Goal: Transaction & Acquisition: Purchase product/service

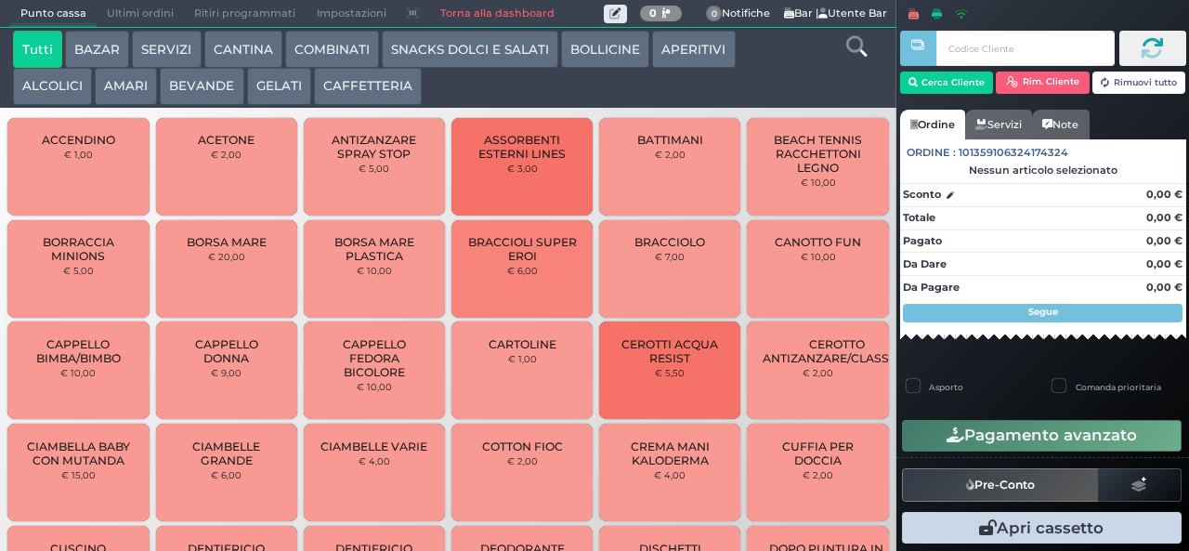
click at [362, 87] on button "CAFFETTERIA" at bounding box center [368, 86] width 108 height 37
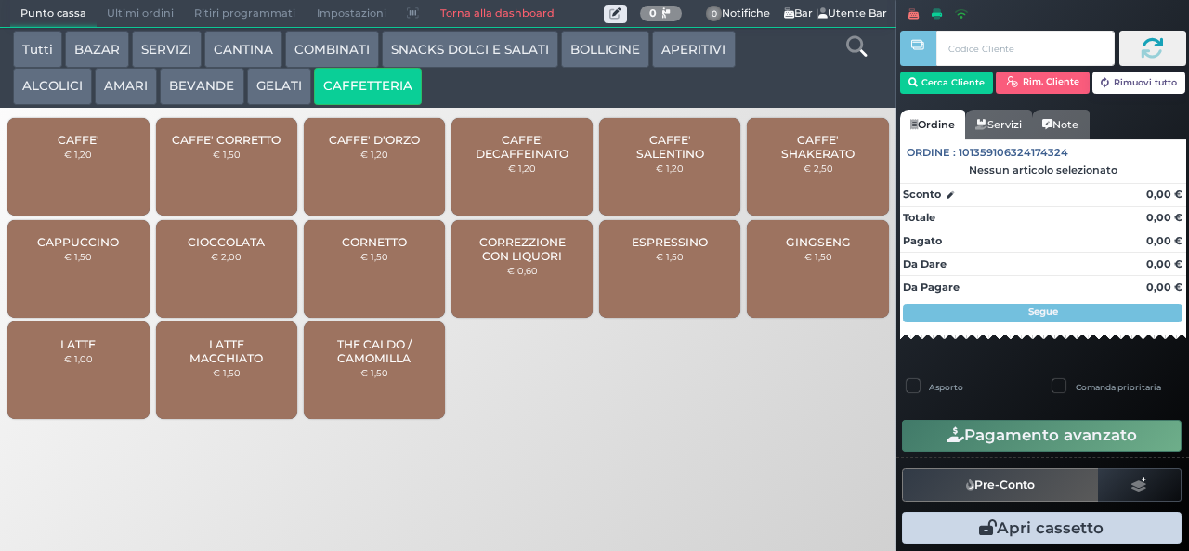
click at [87, 147] on span "CAFFE'" at bounding box center [79, 140] width 42 height 14
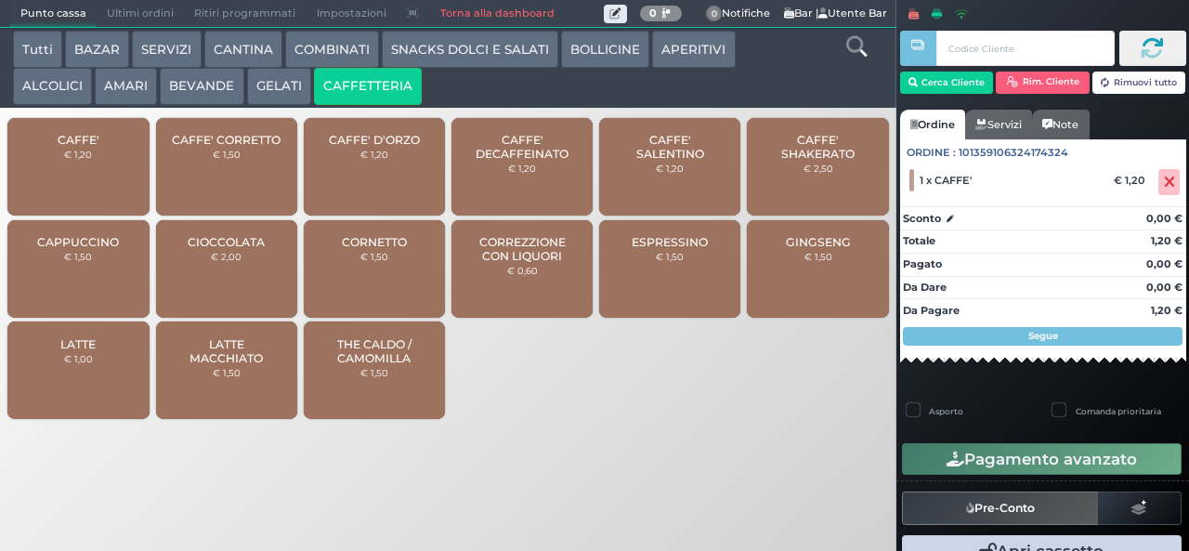
click at [77, 160] on small "€ 1,20" at bounding box center [78, 154] width 28 height 11
click at [971, 182] on icon at bounding box center [1169, 182] width 11 height 1
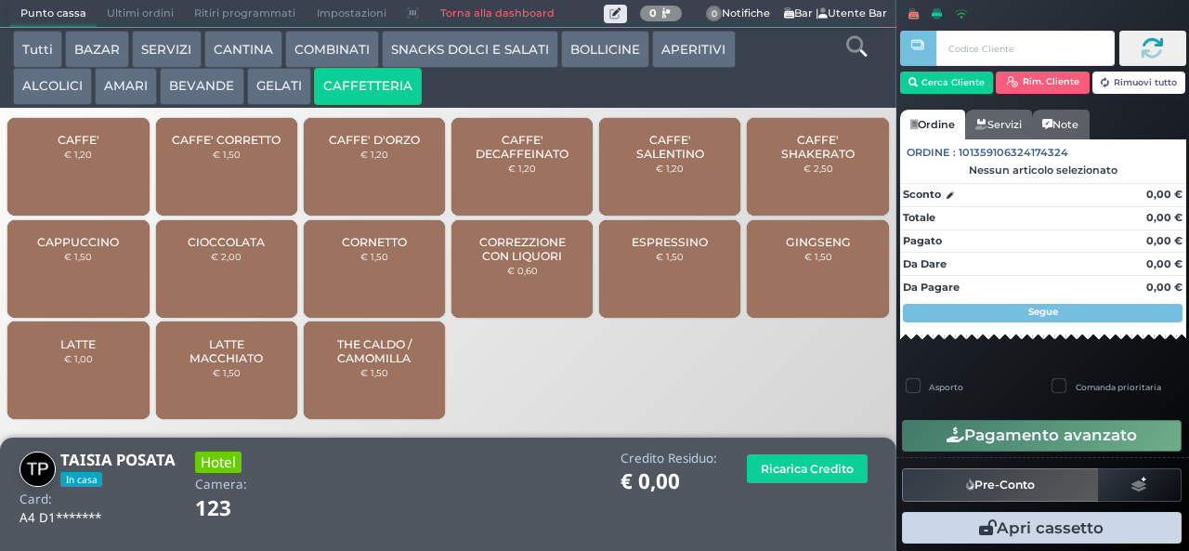
click at [72, 147] on span "CAFFE'" at bounding box center [79, 140] width 42 height 14
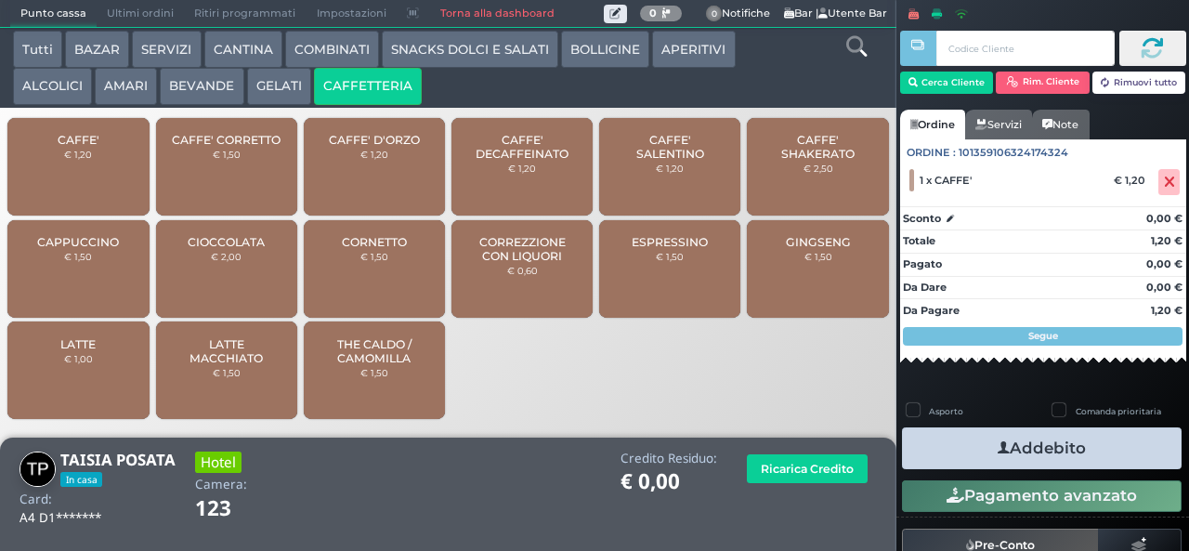
click at [85, 179] on div "CAFFE' € 1,20" at bounding box center [77, 167] width 141 height 98
click at [971, 449] on button "Addebito" at bounding box center [1042, 448] width 280 height 42
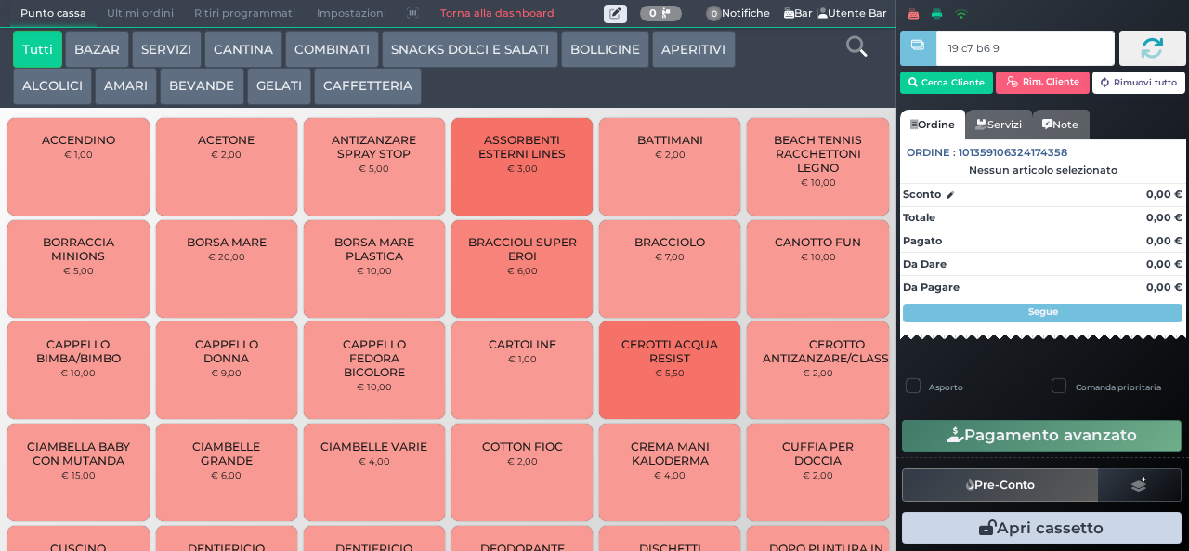
type input "19 c7 b6 95"
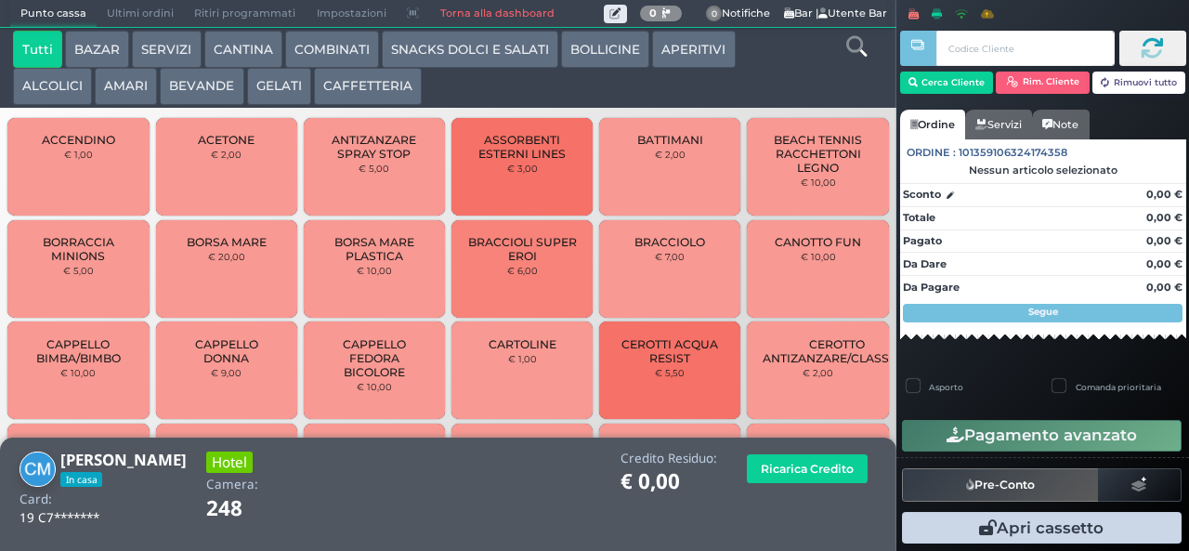
click at [390, 80] on button "CAFFETTERIA" at bounding box center [368, 86] width 108 height 37
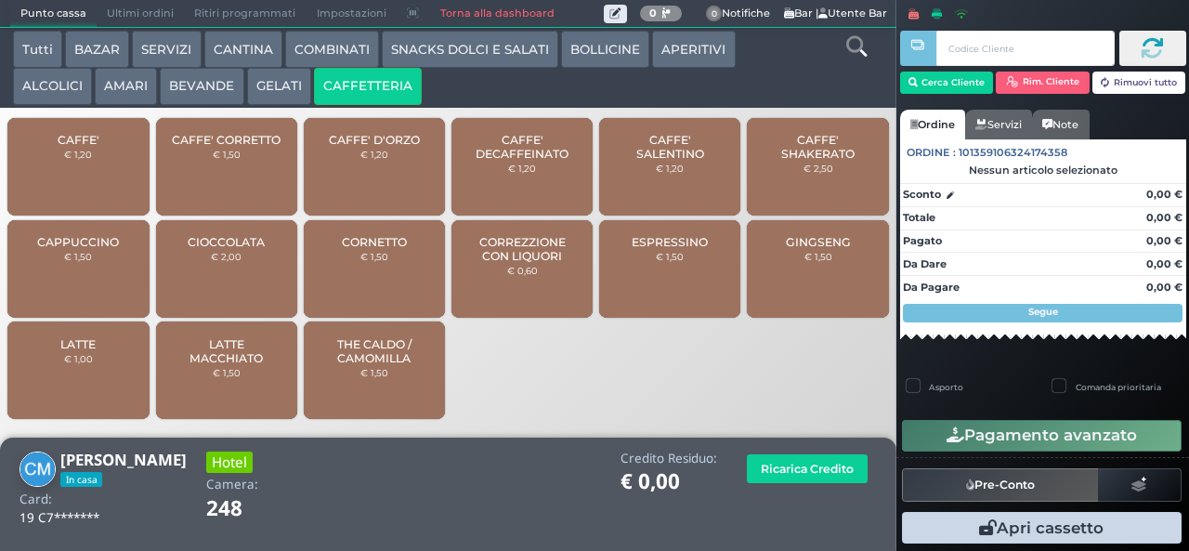
click at [90, 147] on span "CAFFE'" at bounding box center [79, 140] width 42 height 14
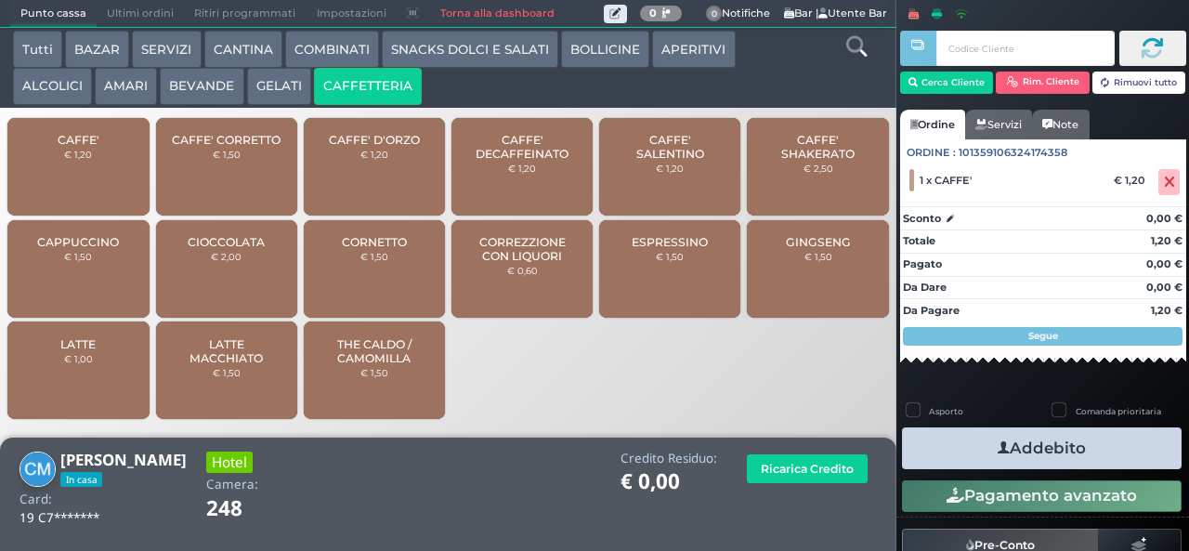
click at [1067, 451] on button "Addebito" at bounding box center [1042, 448] width 280 height 42
